Goal: Transaction & Acquisition: Download file/media

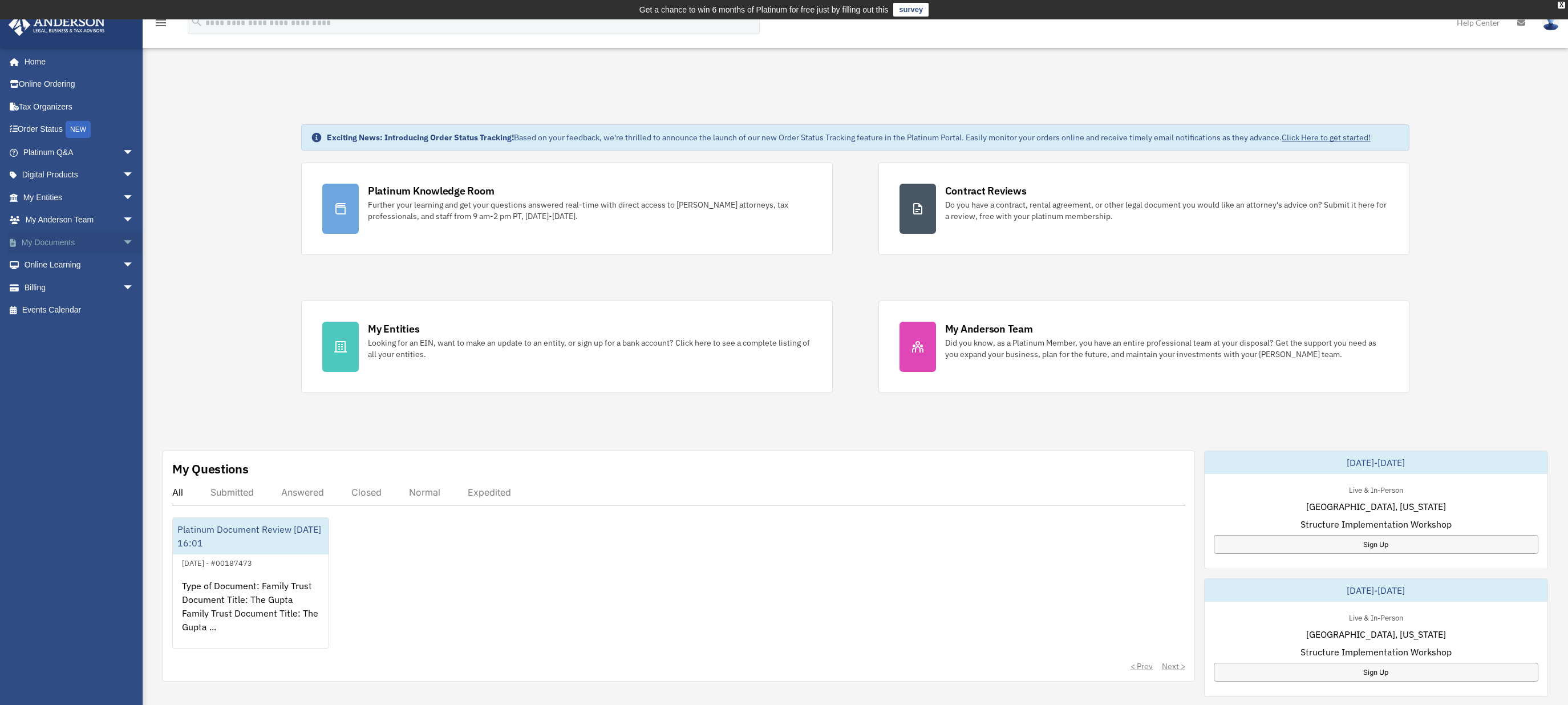
click at [122, 241] on span "arrow_drop_down" at bounding box center [134, 243] width 23 height 24
click at [49, 264] on link "Box" at bounding box center [84, 265] width 135 height 23
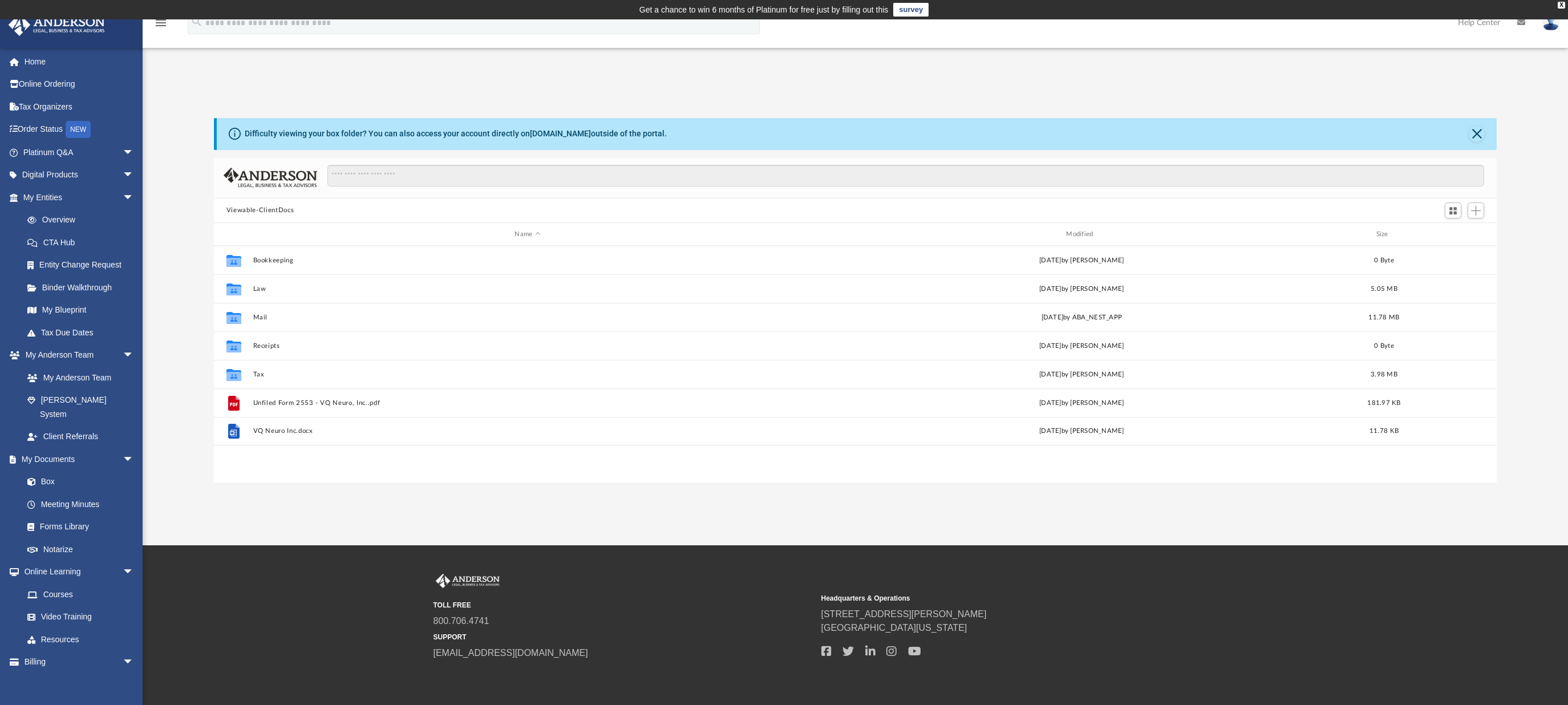
scroll to position [251, 1274]
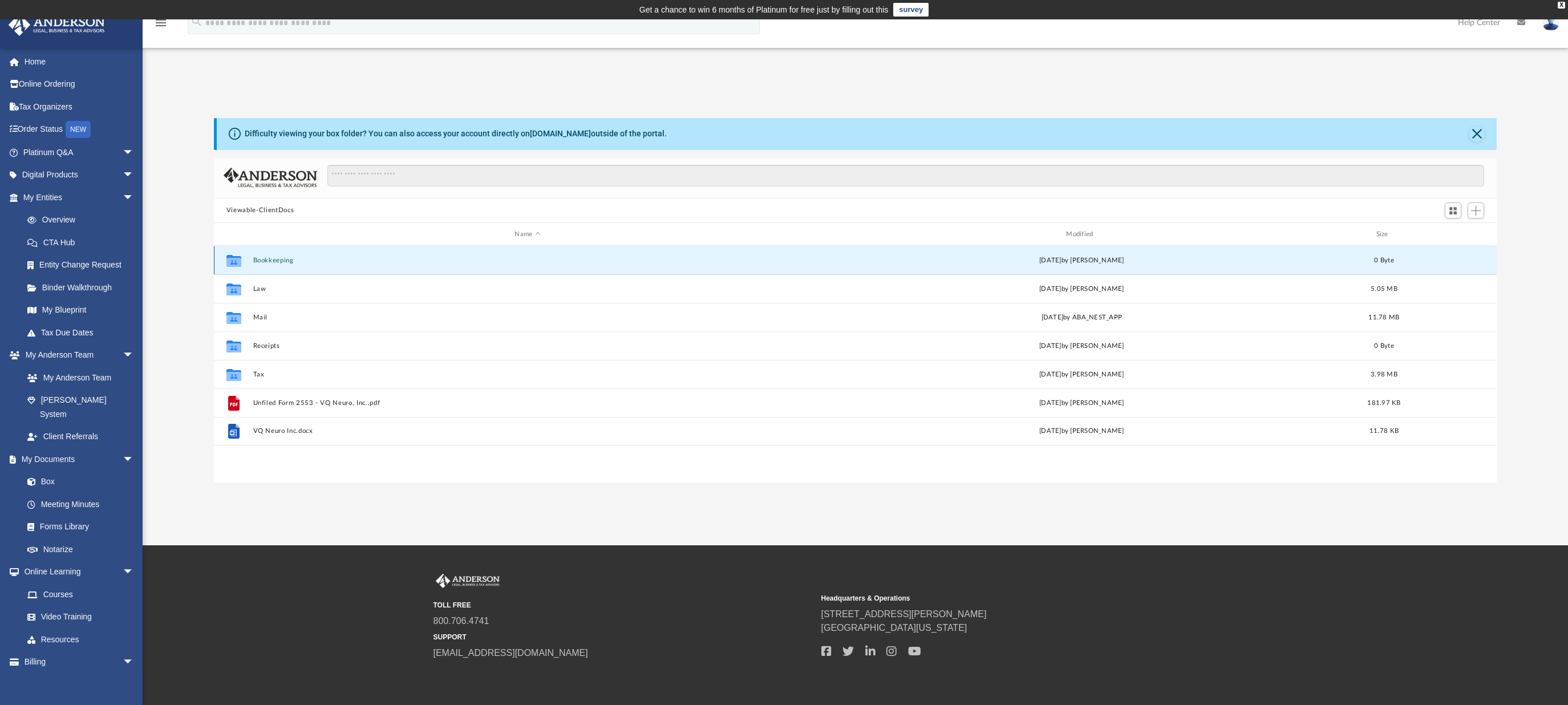
click at [281, 263] on button "Bookkeeping" at bounding box center [527, 261] width 549 height 8
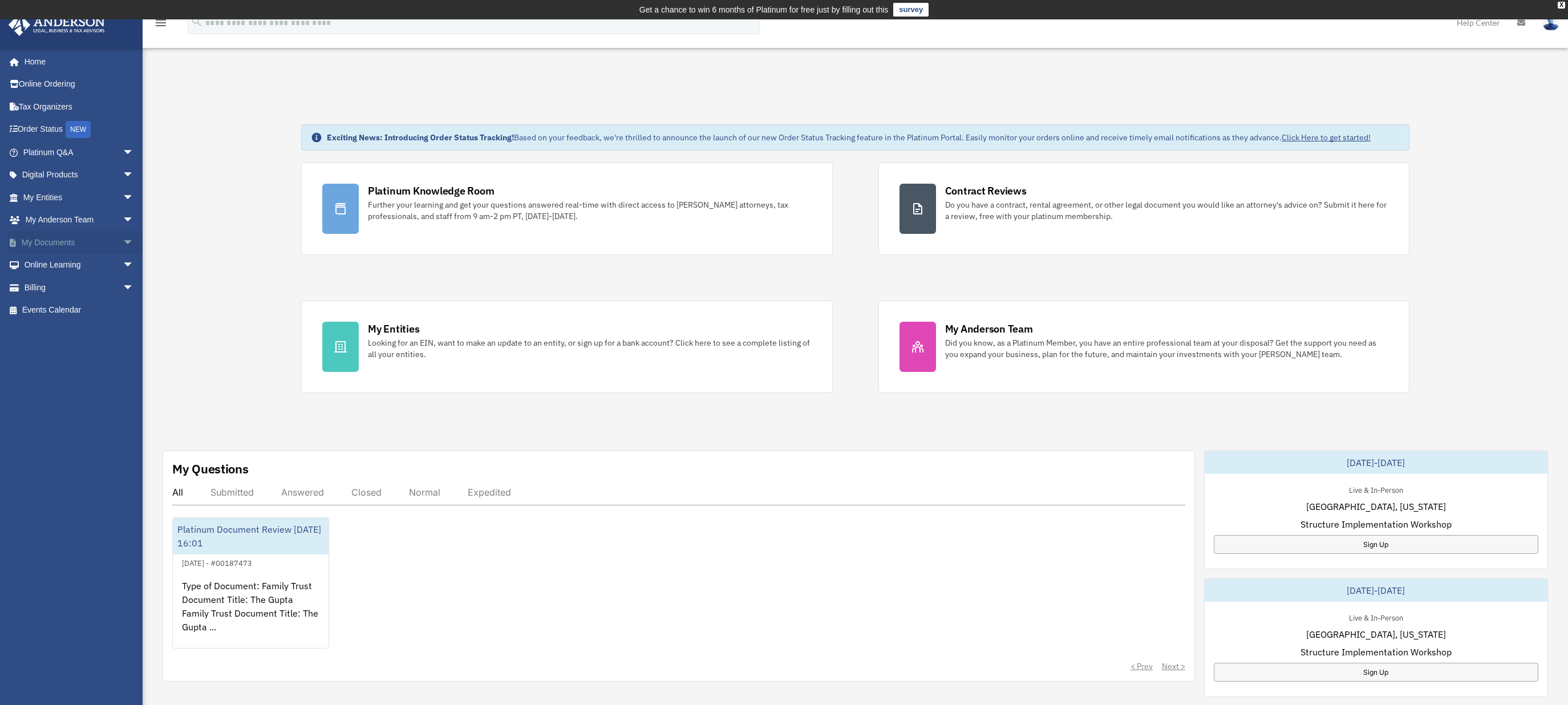
click at [122, 240] on span "arrow_drop_down" at bounding box center [134, 243] width 23 height 24
click at [72, 265] on link "Box" at bounding box center [84, 265] width 135 height 23
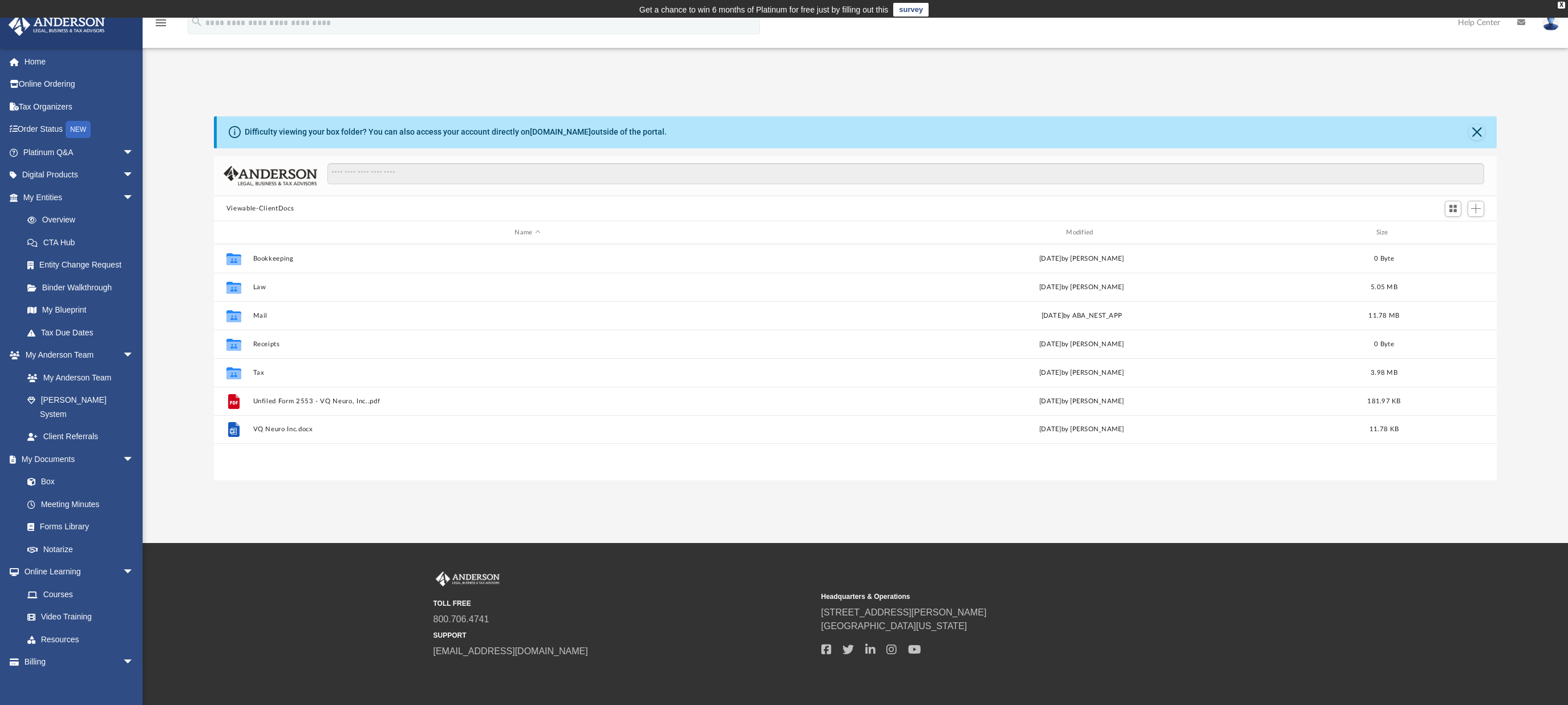
scroll to position [251, 1274]
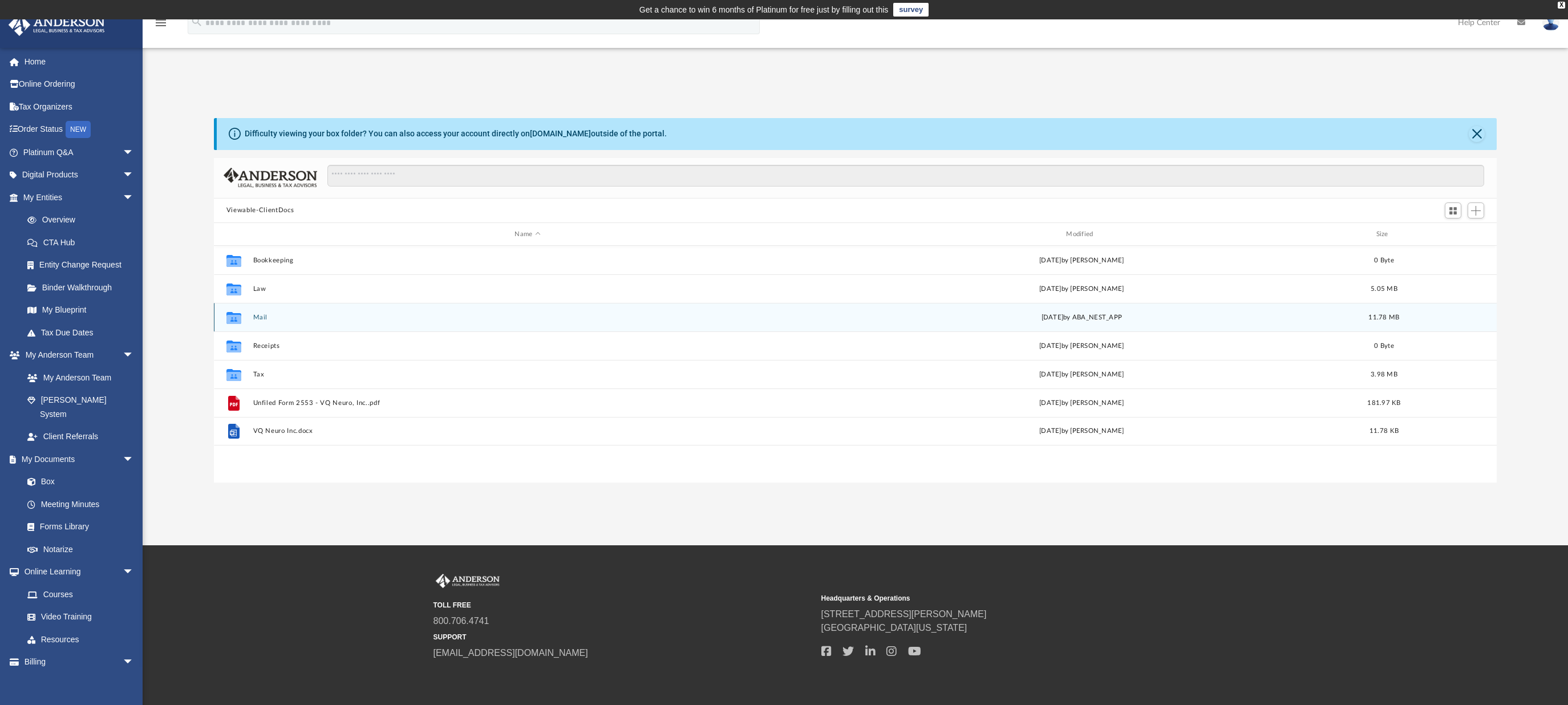
click at [236, 319] on icon "grid" at bounding box center [234, 319] width 15 height 9
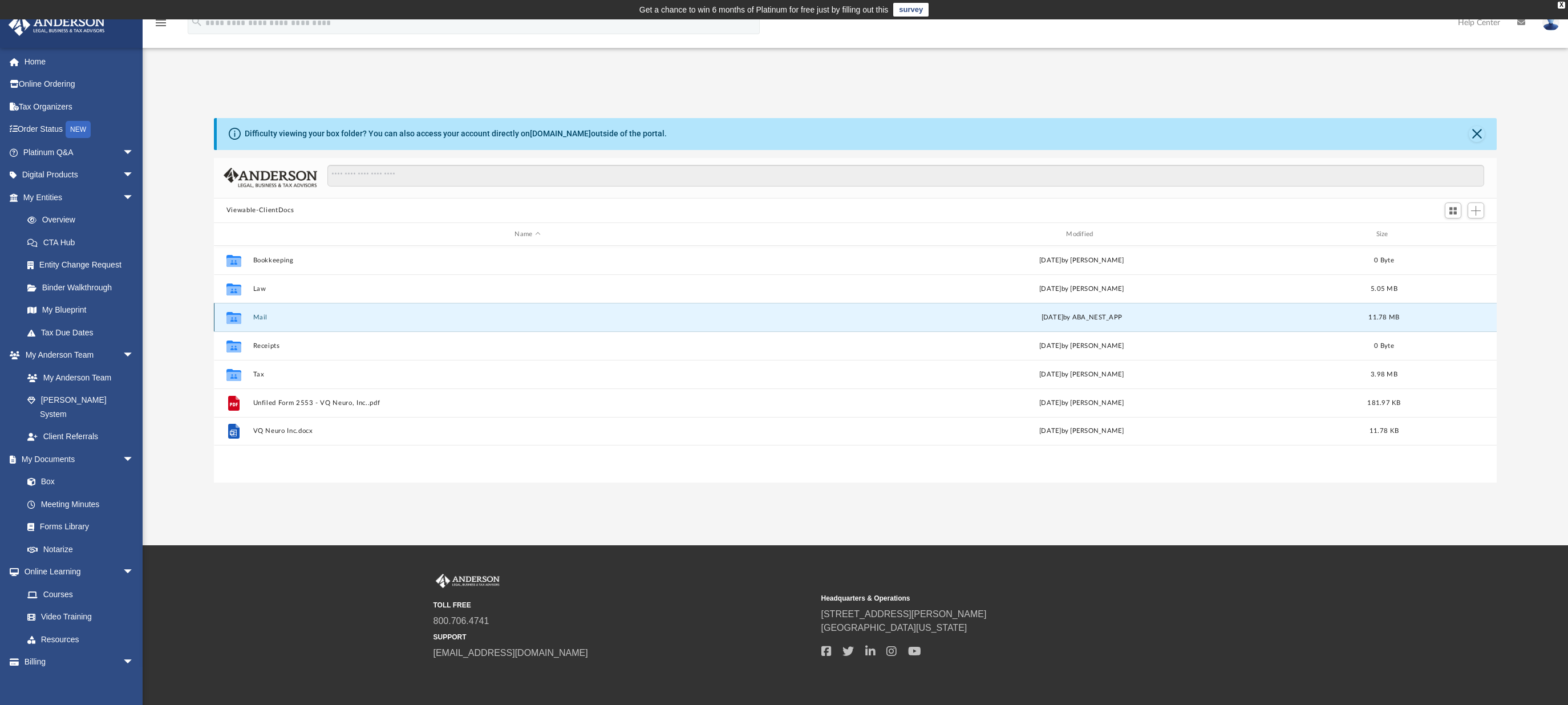
click at [236, 319] on icon "grid" at bounding box center [234, 319] width 15 height 9
click at [269, 321] on button "Mail" at bounding box center [527, 318] width 549 height 8
click at [184, 303] on div "Difficulty viewing your box folder? You can also access your account directly o…" at bounding box center [855, 300] width 1426 height 364
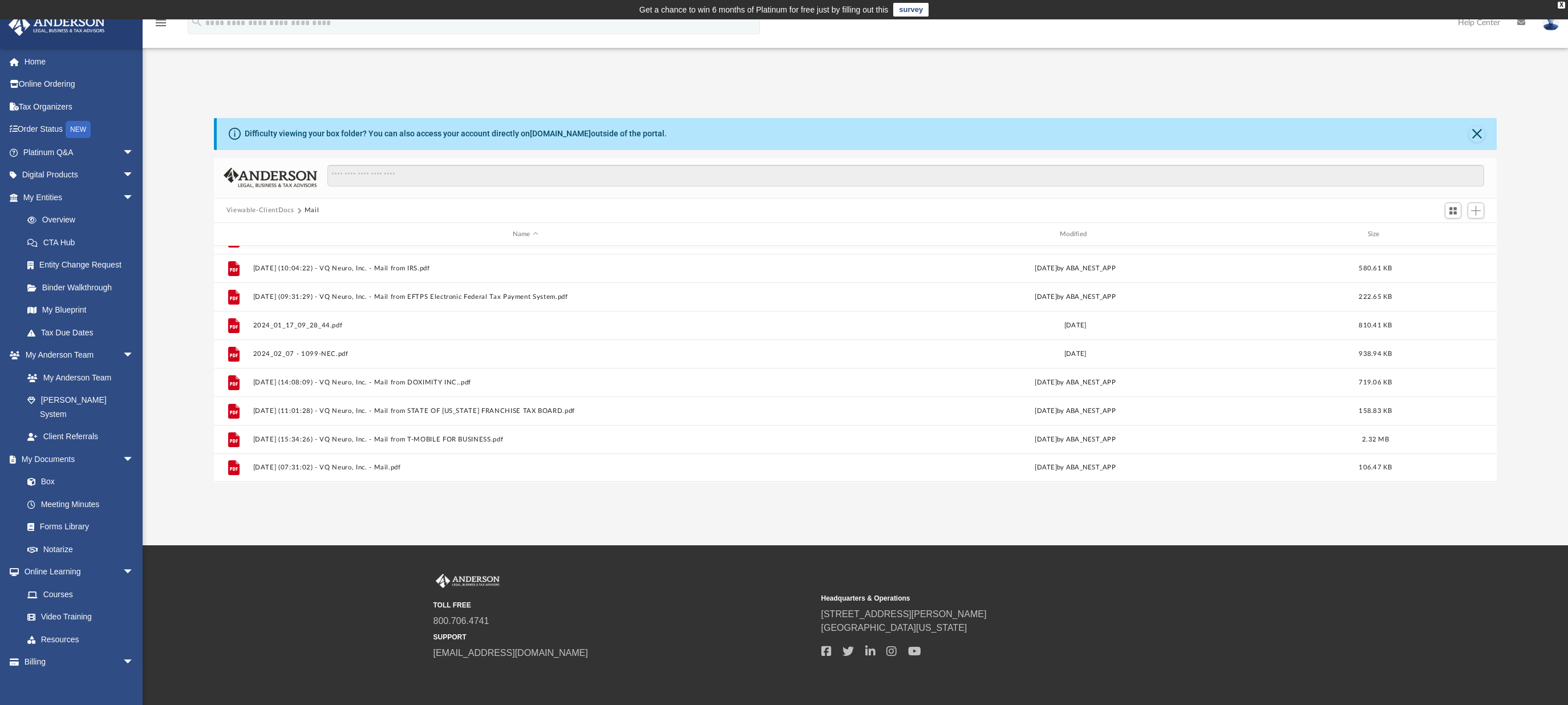
scroll to position [44, 0]
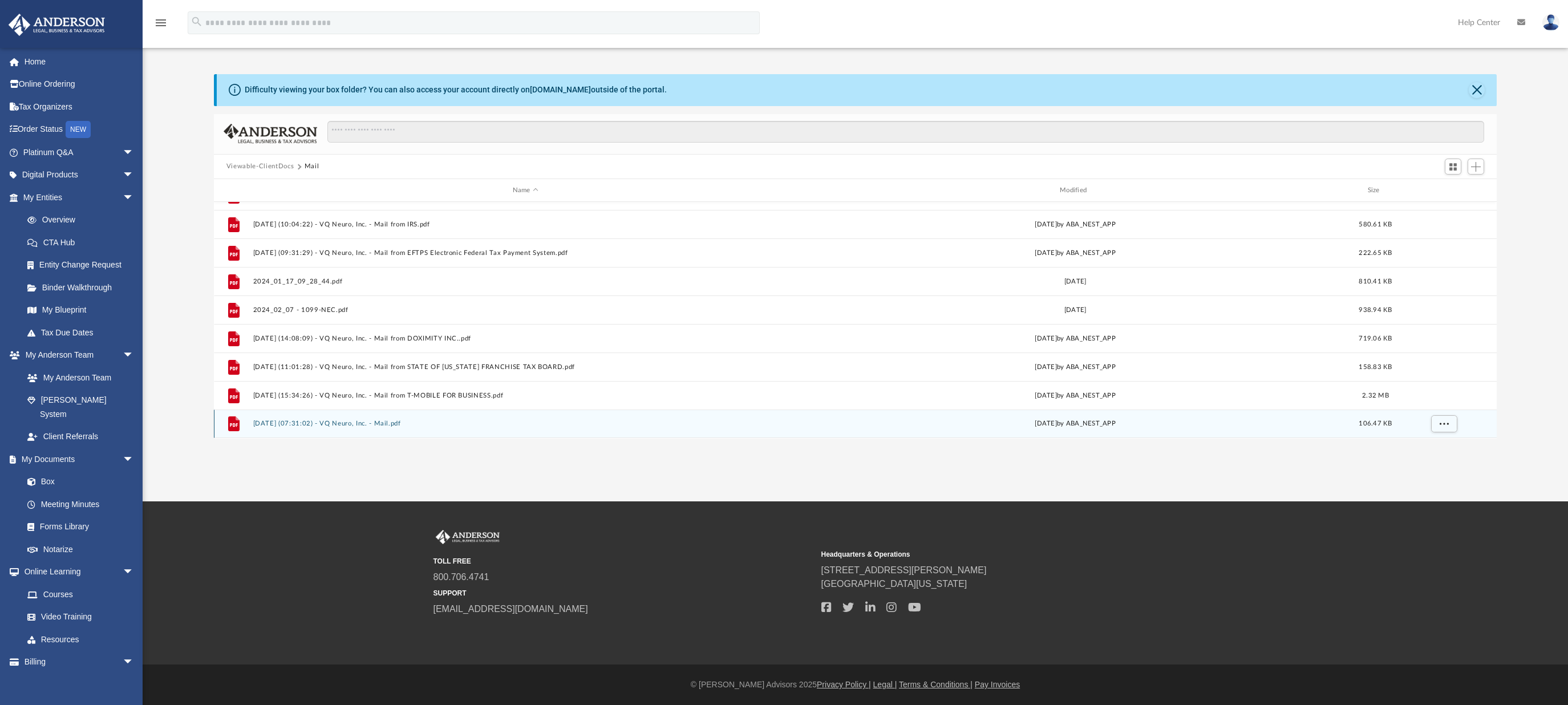
click at [386, 425] on button "2025.09.23 (07:31:02) - VQ Neuro, Inc. - Mail.pdf" at bounding box center [525, 424] width 544 height 8
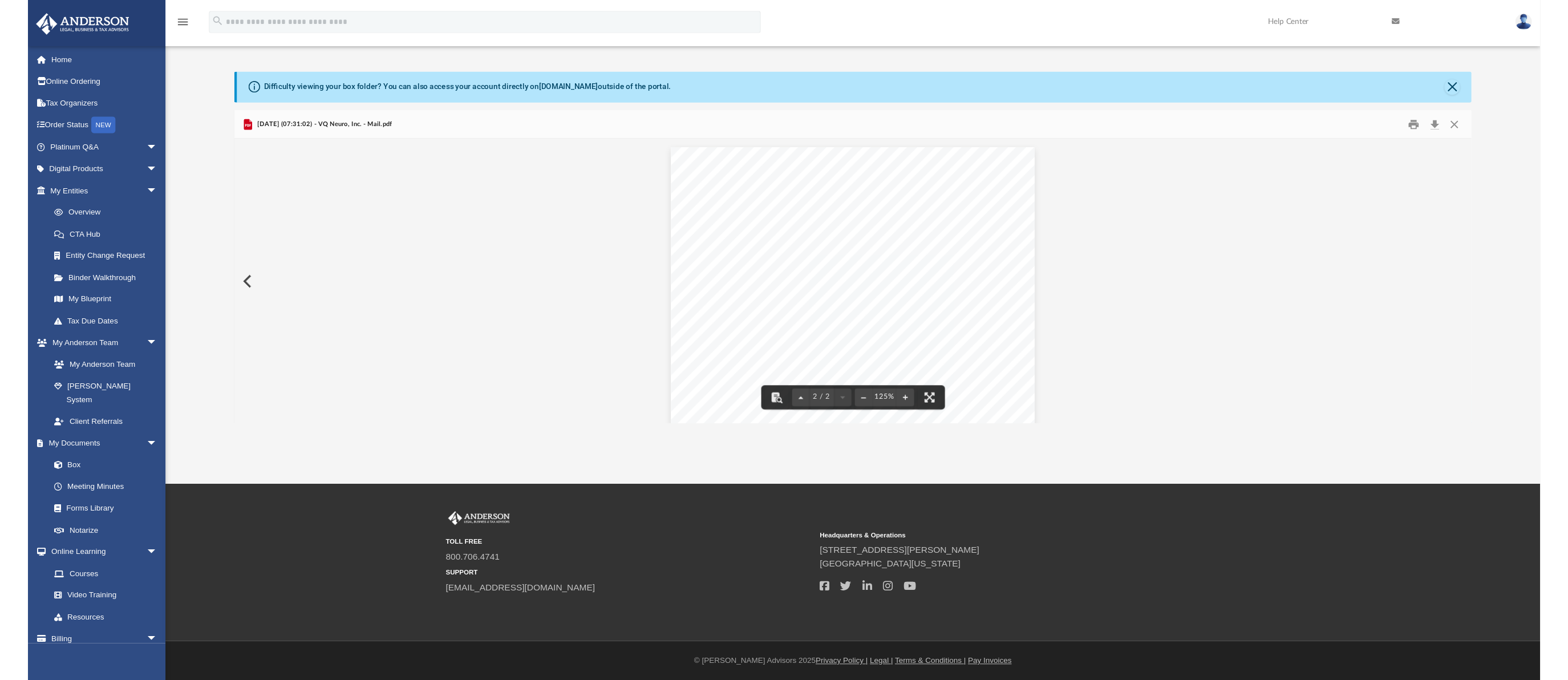
scroll to position [323, 0]
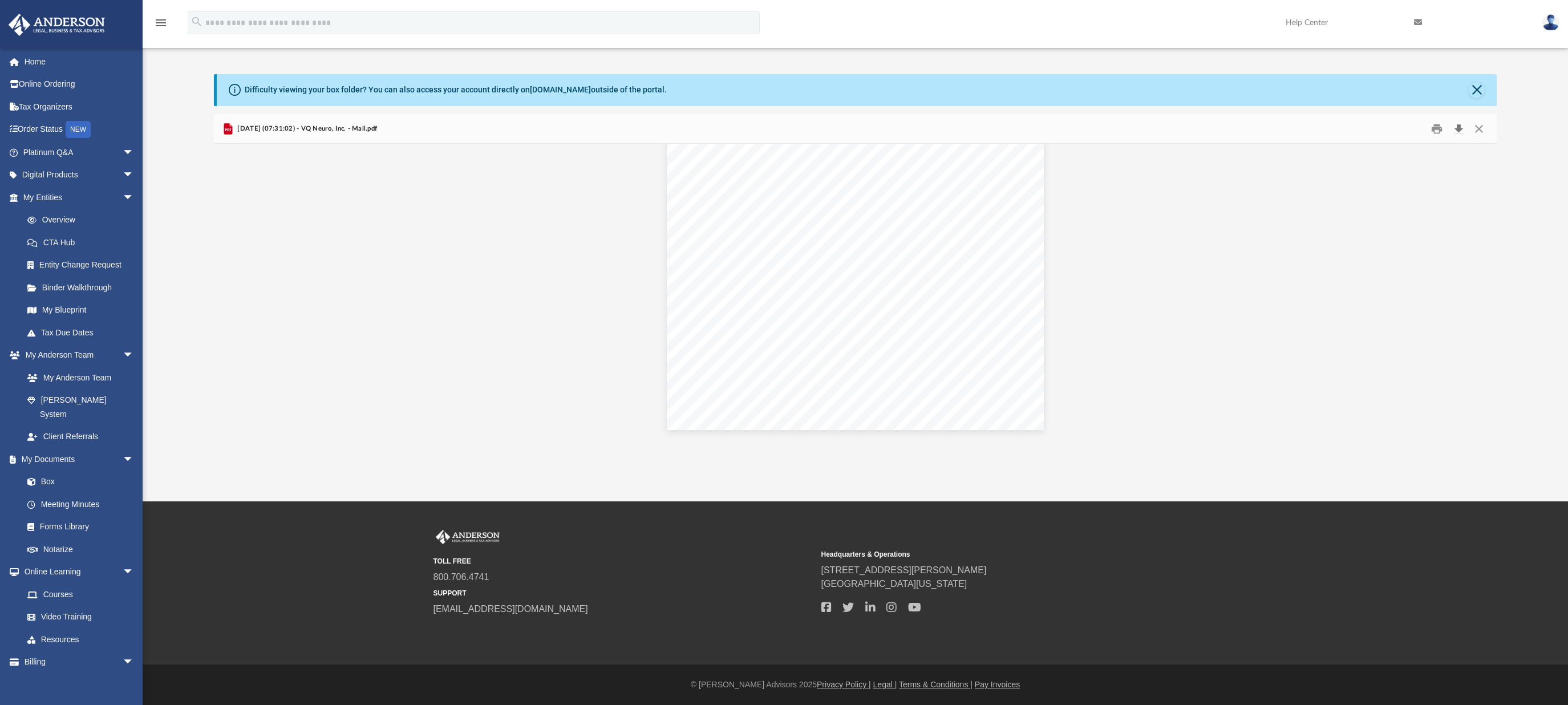
click at [1458, 130] on button "Download" at bounding box center [1458, 129] width 21 height 17
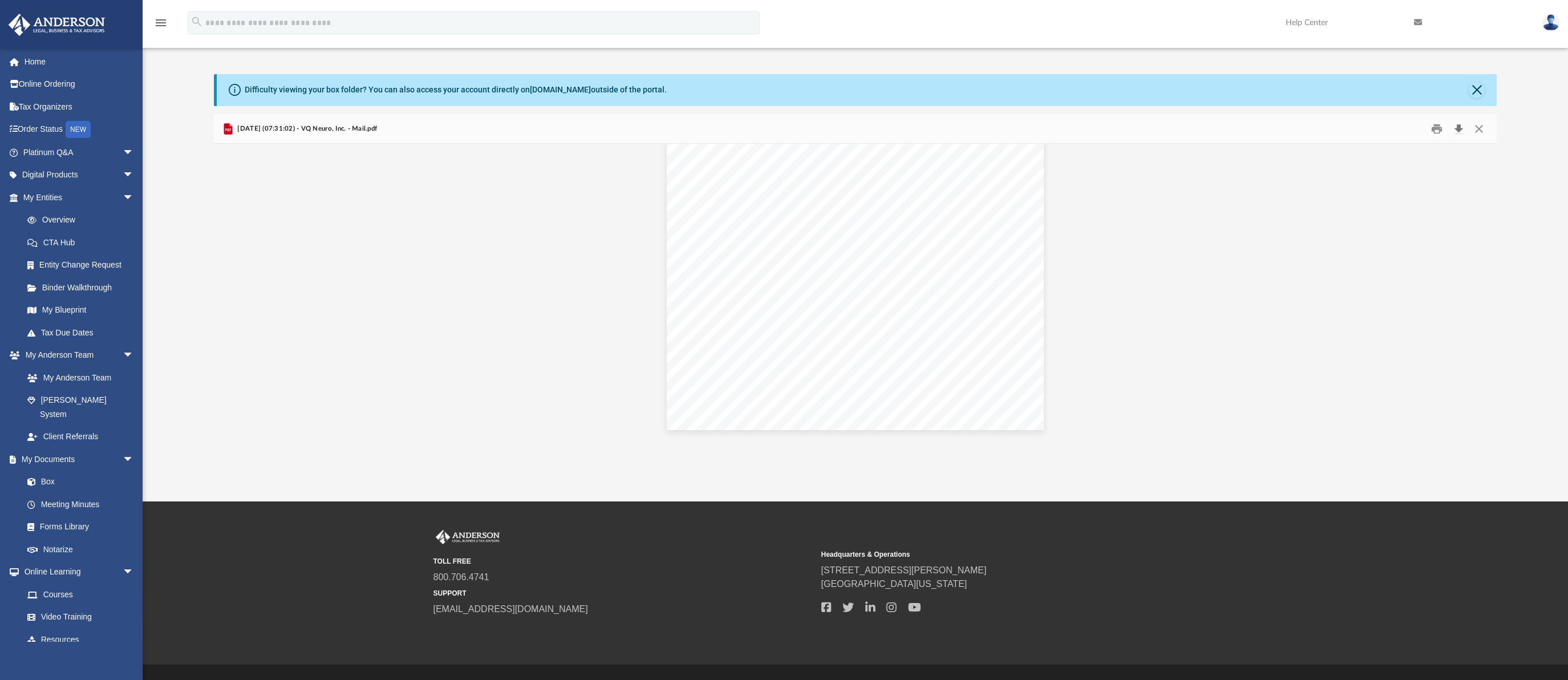
scroll to position [308, 0]
click at [1476, 91] on button "Close" at bounding box center [1477, 90] width 16 height 16
